Goal: Information Seeking & Learning: Learn about a topic

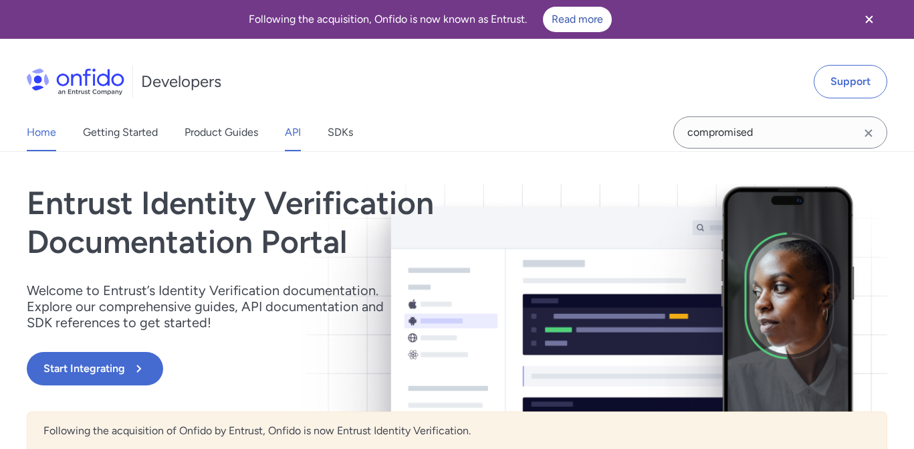
click at [298, 131] on link "API" at bounding box center [293, 132] width 16 height 37
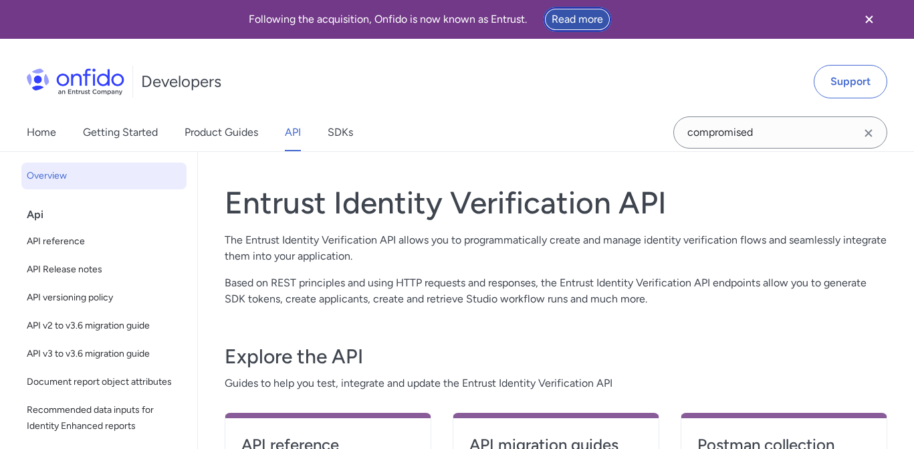
click at [588, 17] on link "Read more" at bounding box center [577, 19] width 69 height 25
click at [339, 138] on link "SDKs" at bounding box center [340, 132] width 25 height 37
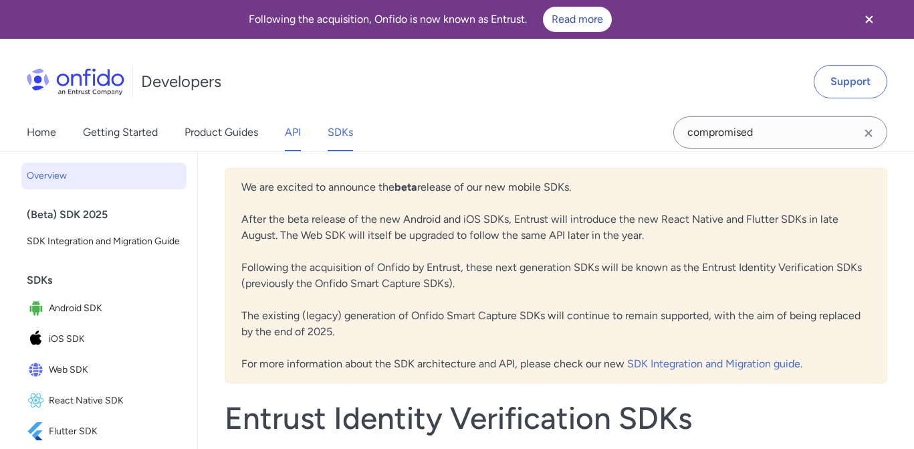
click at [290, 128] on link "API" at bounding box center [293, 132] width 16 height 37
